Goal: Transaction & Acquisition: Purchase product/service

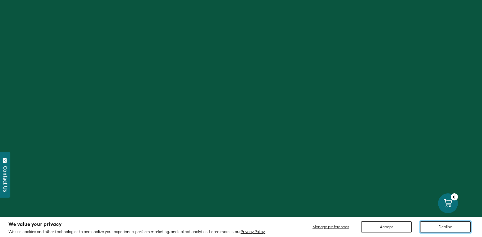
click at [449, 226] on button "Decline" at bounding box center [446, 227] width 51 height 11
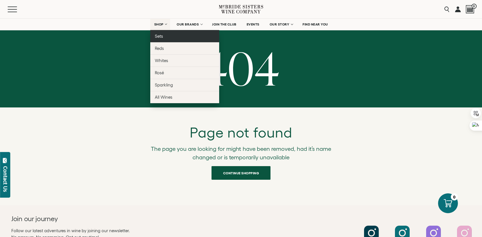
click at [163, 35] on link "Sets" at bounding box center [184, 36] width 69 height 12
click at [161, 37] on span "Sets" at bounding box center [159, 36] width 8 height 5
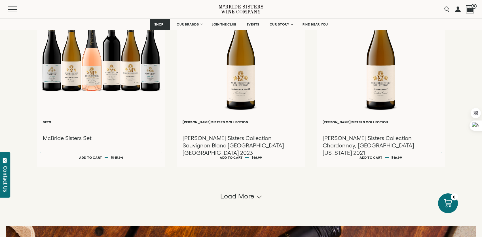
scroll to position [596, 0]
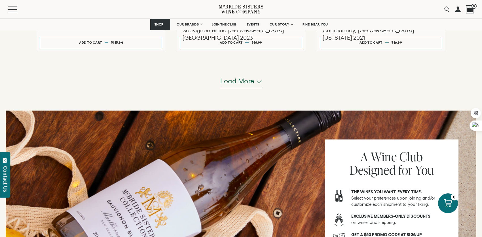
click at [229, 80] on span "Load more" at bounding box center [238, 81] width 34 height 10
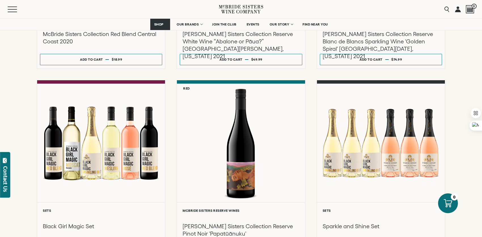
scroll to position [1050, 0]
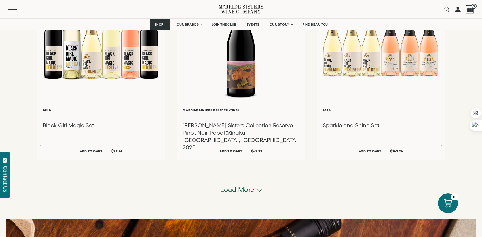
click at [233, 188] on span "Load more" at bounding box center [238, 190] width 34 height 10
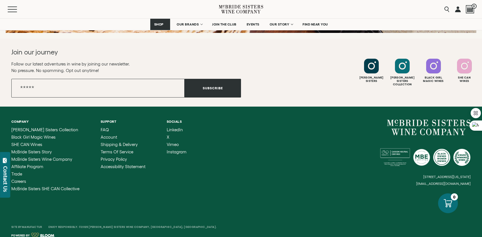
scroll to position [2029, 0]
